Goal: Complete application form

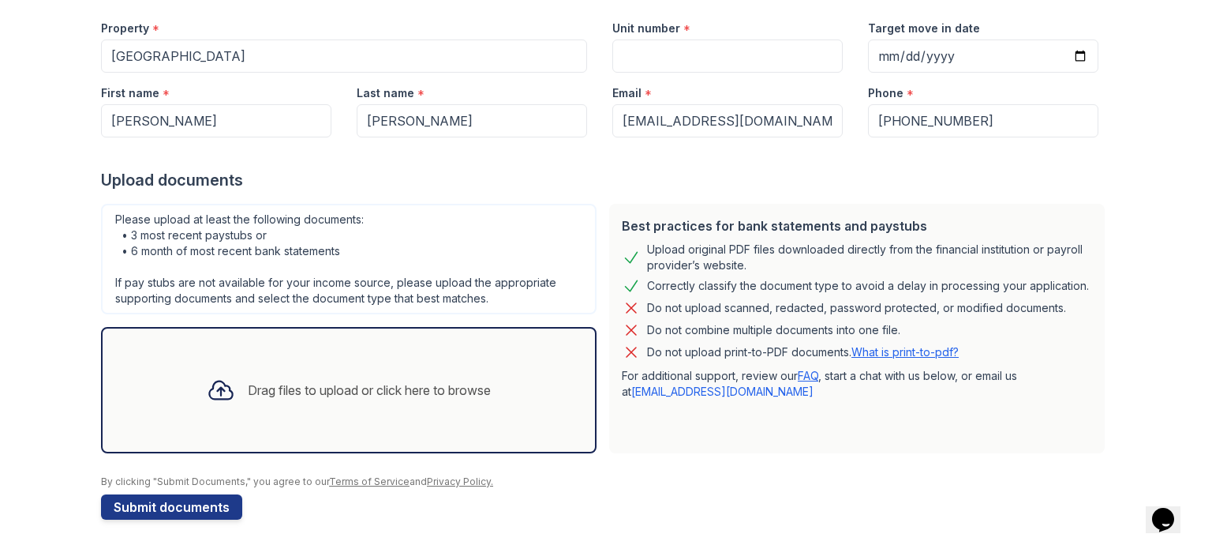
scroll to position [154, 0]
click at [303, 391] on div "Drag files to upload or click here to browse" at bounding box center [369, 389] width 243 height 19
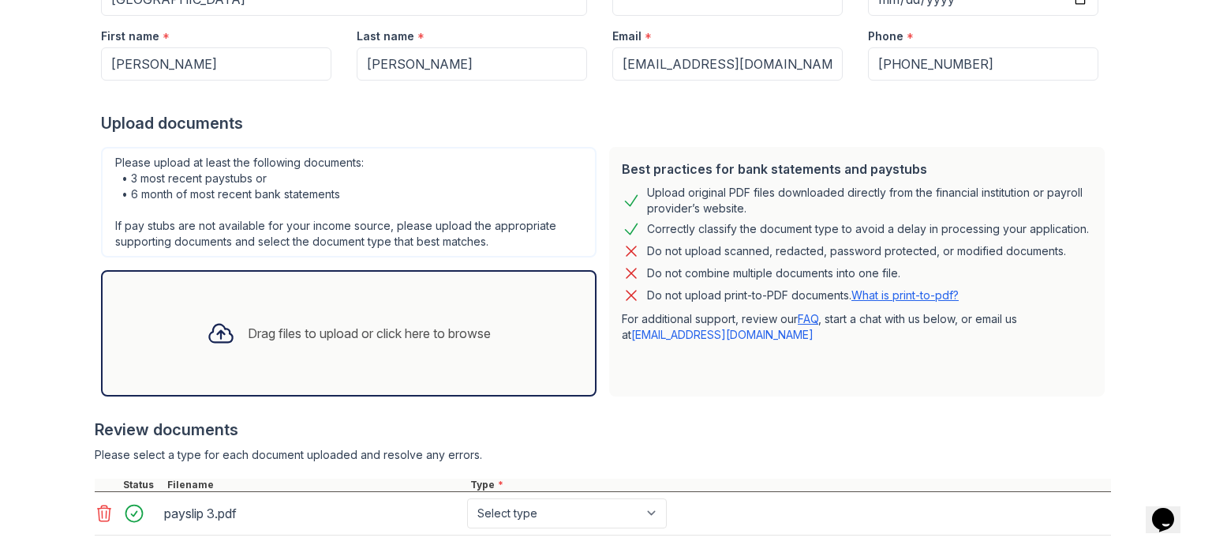
scroll to position [208, 0]
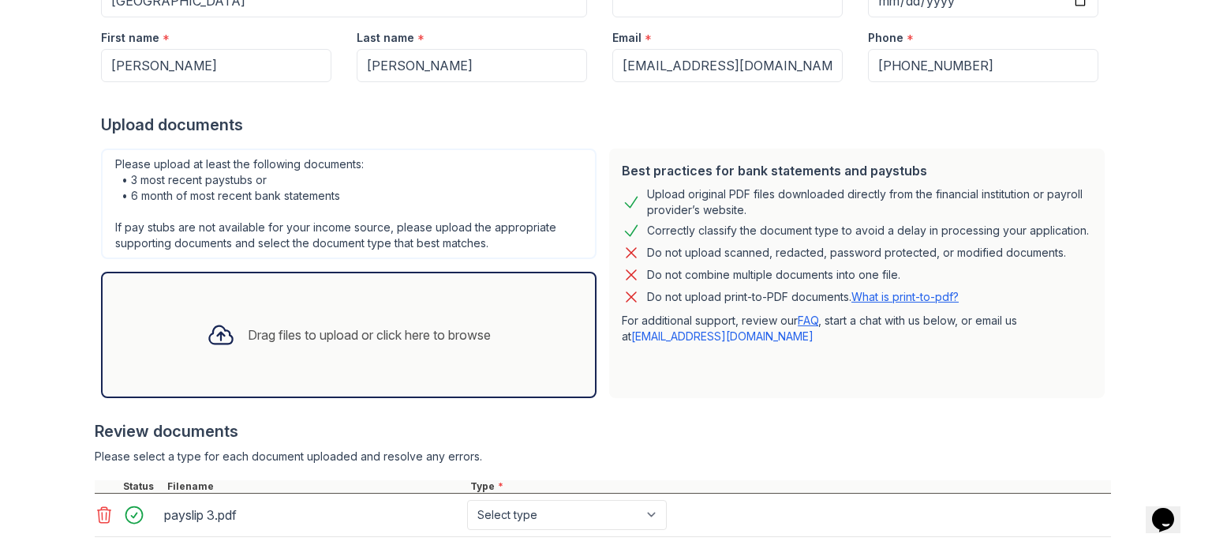
click at [407, 371] on div "Drag files to upload or click here to browse" at bounding box center [349, 335] width 496 height 126
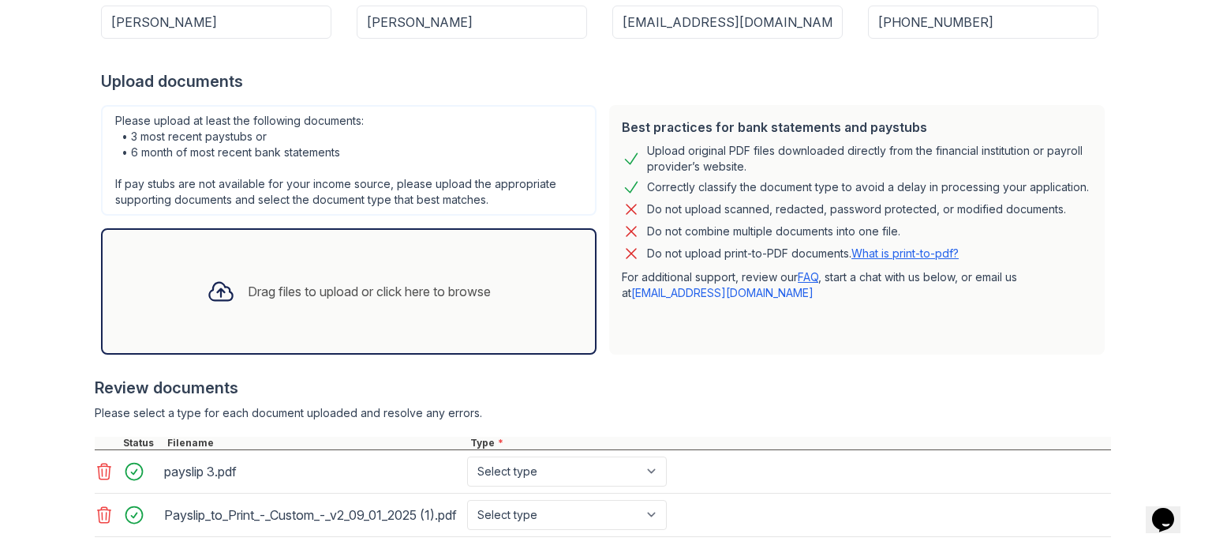
scroll to position [223, 0]
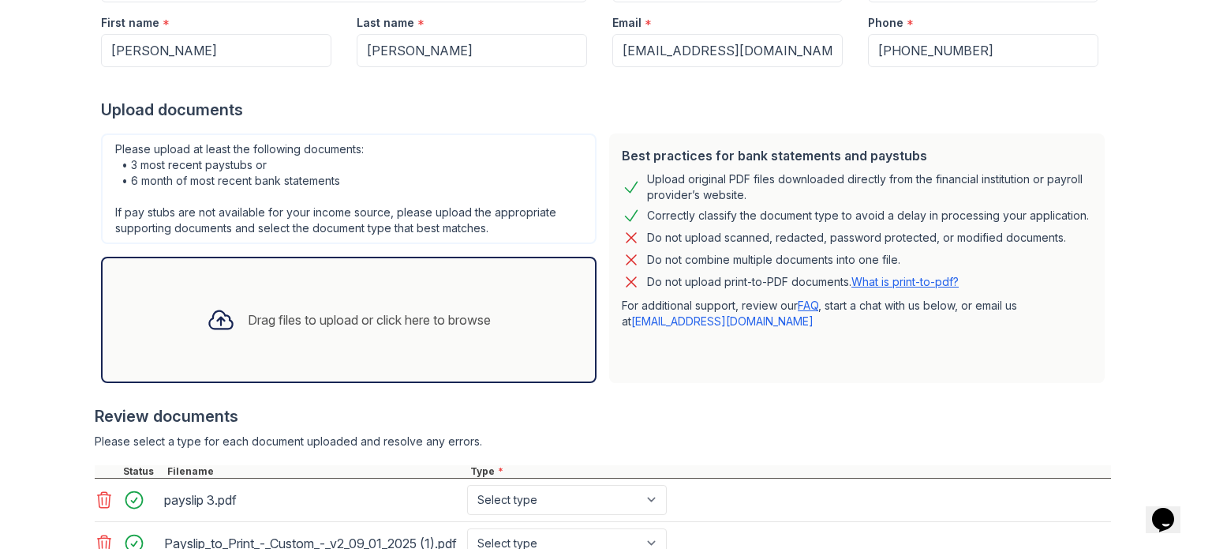
click at [396, 279] on div "Drag files to upload or click here to browse" at bounding box center [349, 320] width 496 height 126
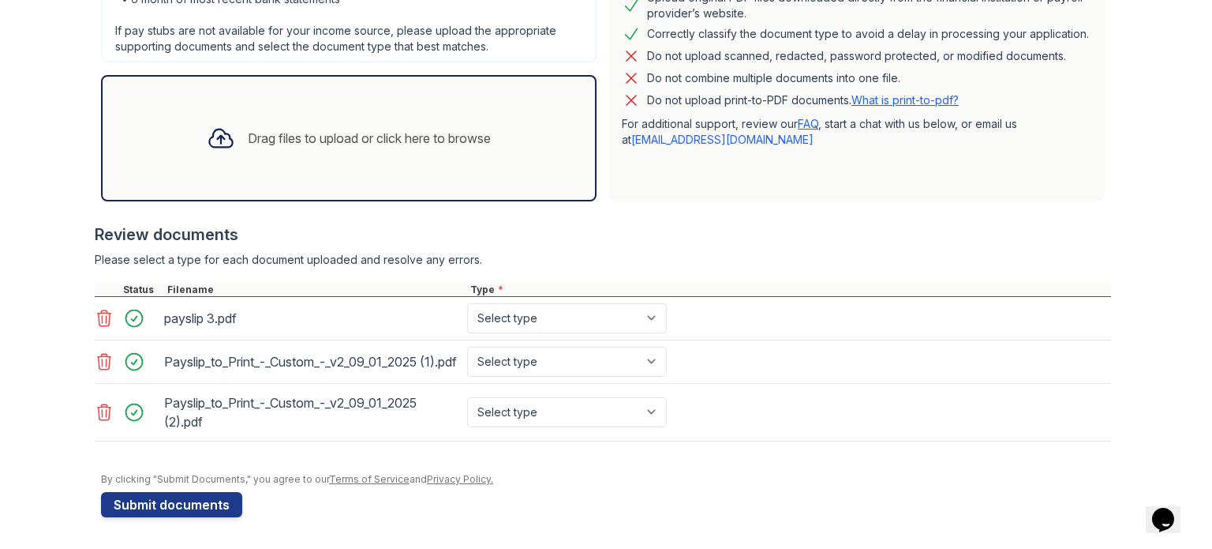
scroll to position [417, 0]
click at [648, 303] on select "Select type Paystub Bank Statement Offer Letter Tax Documents Benefit Award Let…" at bounding box center [567, 318] width 200 height 30
select select "paystub"
click at [467, 303] on select "Select type Paystub Bank Statement Offer Letter Tax Documents Benefit Award Let…" at bounding box center [567, 318] width 200 height 30
click at [650, 355] on select "Select type Paystub Bank Statement Offer Letter Tax Documents Benefit Award Let…" at bounding box center [567, 362] width 200 height 30
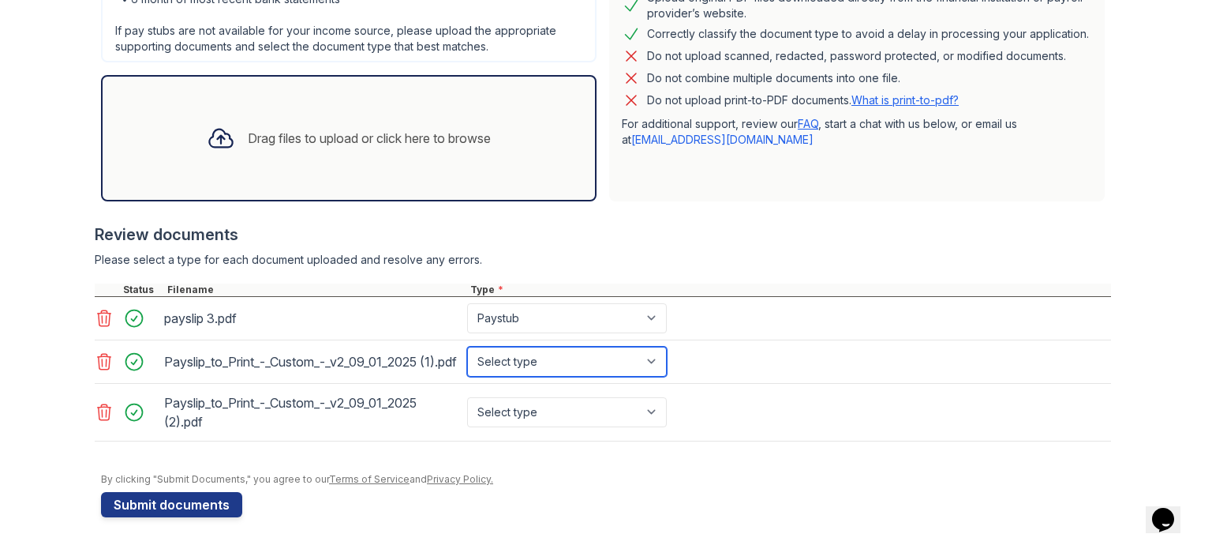
select select "paystub"
click at [467, 347] on select "Select type Paystub Bank Statement Offer Letter Tax Documents Benefit Award Let…" at bounding box center [567, 362] width 200 height 30
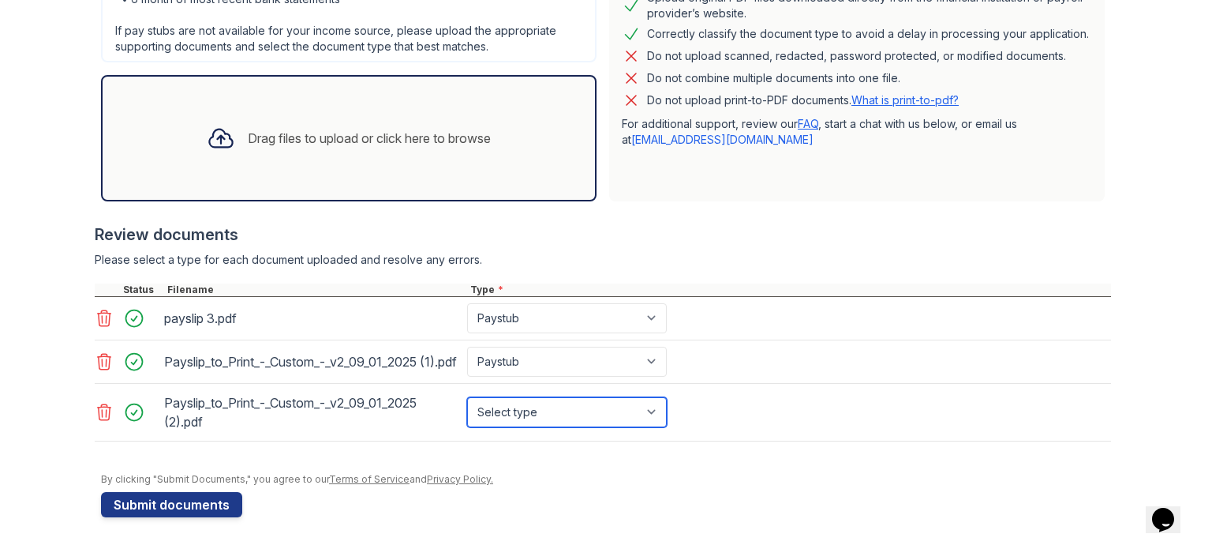
click at [650, 414] on select "Select type Paystub Bank Statement Offer Letter Tax Documents Benefit Award Let…" at bounding box center [567, 412] width 200 height 30
select select "paystub"
click at [467, 397] on select "Select type Paystub Bank Statement Offer Letter Tax Documents Benefit Award Let…" at bounding box center [567, 412] width 200 height 30
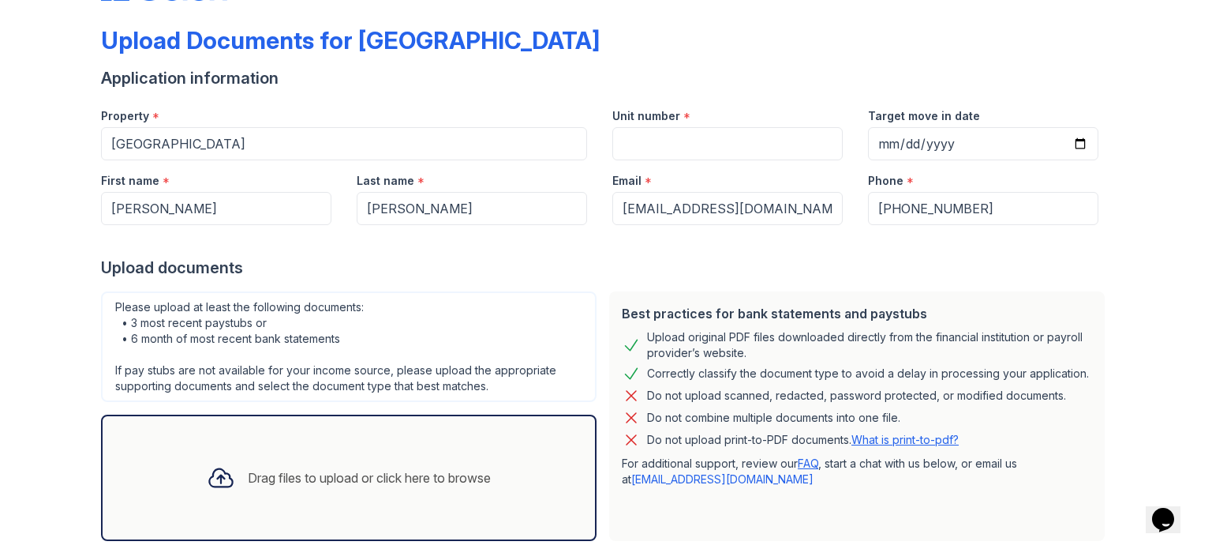
scroll to position [65, 0]
click at [674, 144] on input "Unit number" at bounding box center [728, 144] width 230 height 33
type input "1531"
click at [875, 144] on input "Target move in date" at bounding box center [983, 144] width 230 height 33
type input "[DATE]"
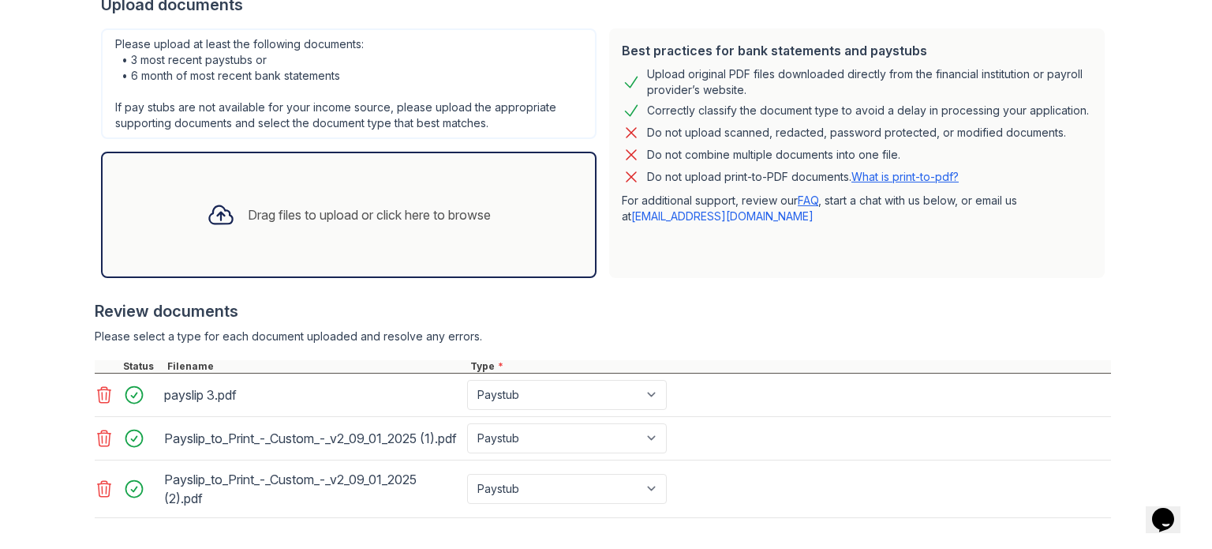
scroll to position [417, 0]
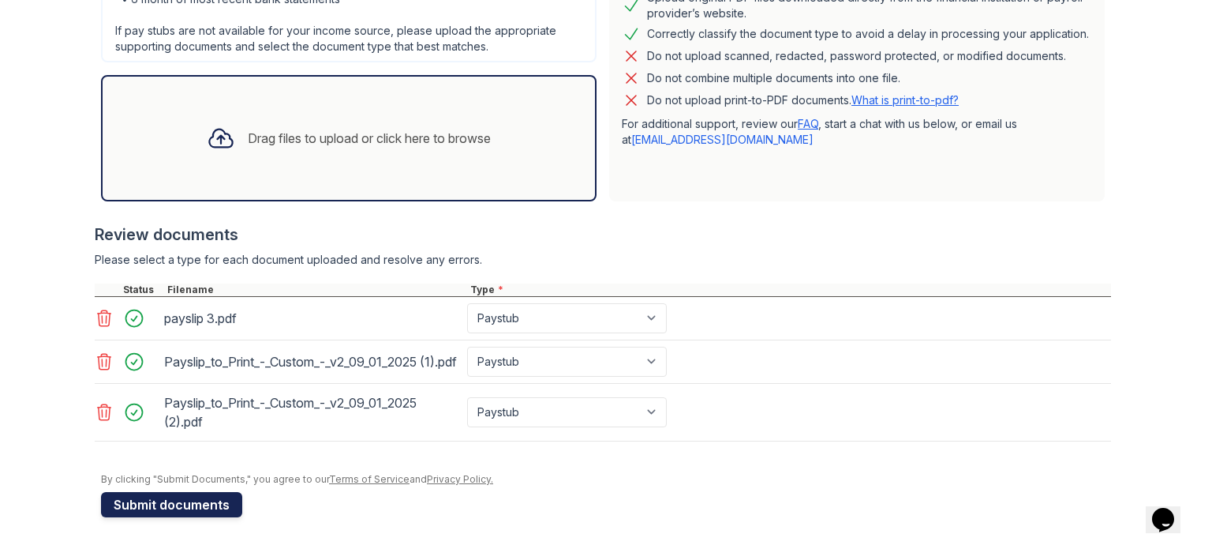
click at [147, 505] on button "Submit documents" at bounding box center [171, 504] width 141 height 25
